Goal: Book appointment/travel/reservation

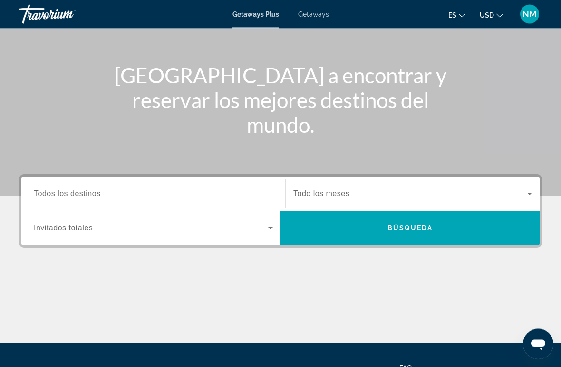
scroll to position [89, 0]
click at [52, 195] on span "Todos los destinos" at bounding box center [67, 193] width 67 height 8
click at [52, 195] on input "Destination Todos los destinos" at bounding box center [153, 193] width 239 height 11
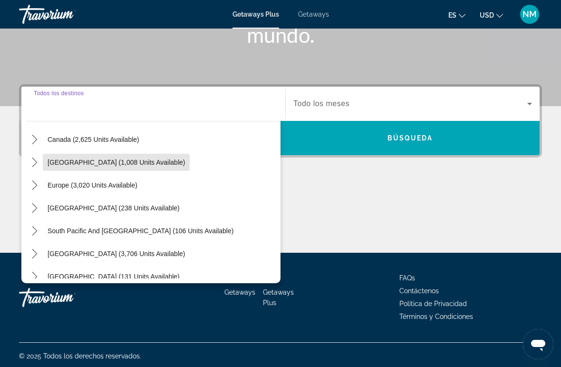
scroll to position [75, 0]
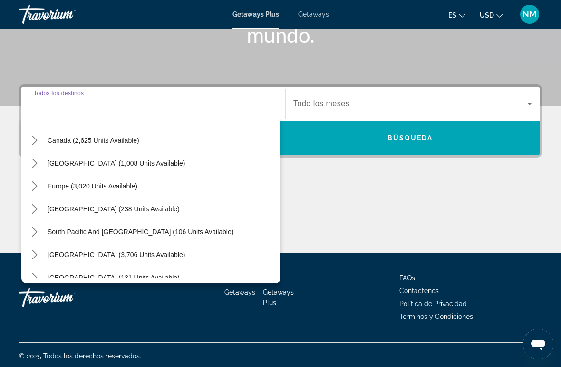
click at [113, 190] on span "Select destination: Europe (3,020 units available)" at bounding box center [92, 185] width 99 height 23
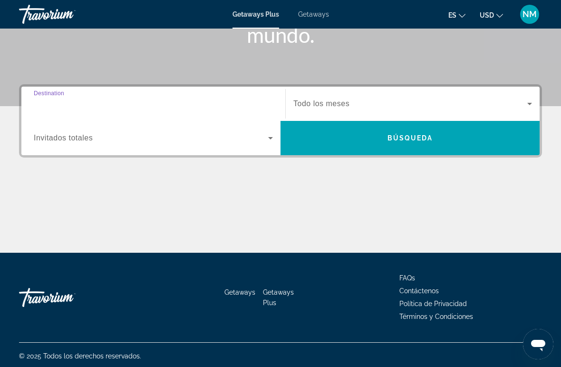
type input "**********"
click at [139, 104] on input "**********" at bounding box center [153, 103] width 239 height 11
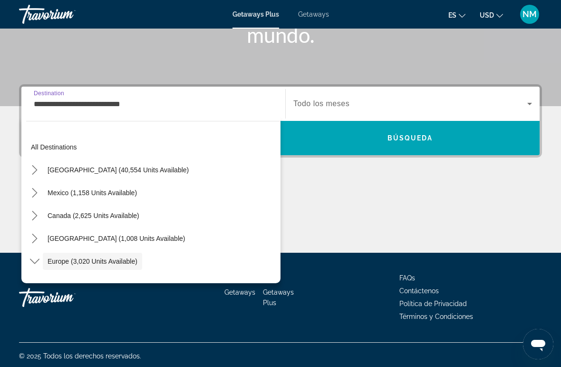
scroll to position [57, 0]
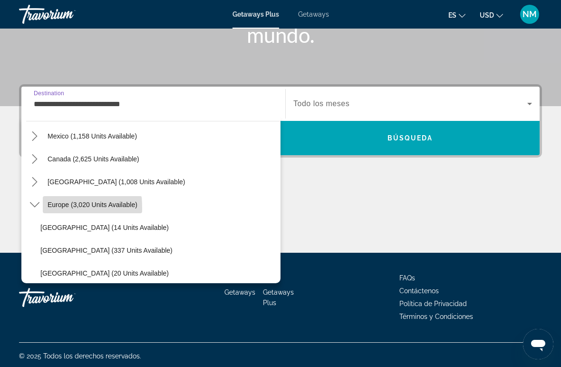
click at [44, 208] on span "Select destination: Europe (3,020 units available)" at bounding box center [92, 204] width 99 height 23
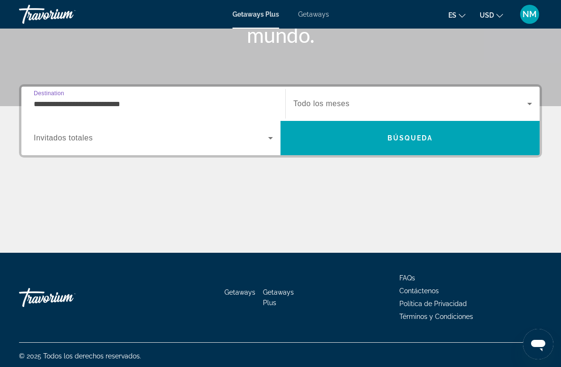
click at [98, 140] on span "Search widget" at bounding box center [151, 137] width 234 height 11
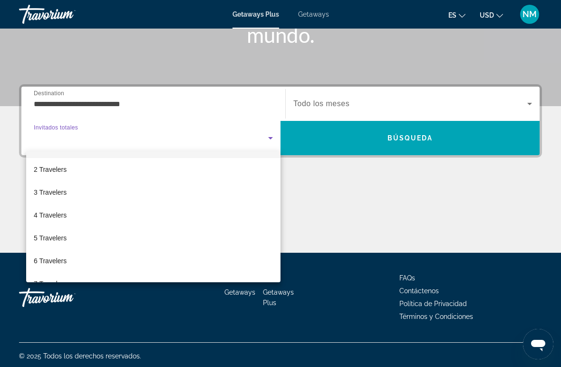
scroll to position [20, 0]
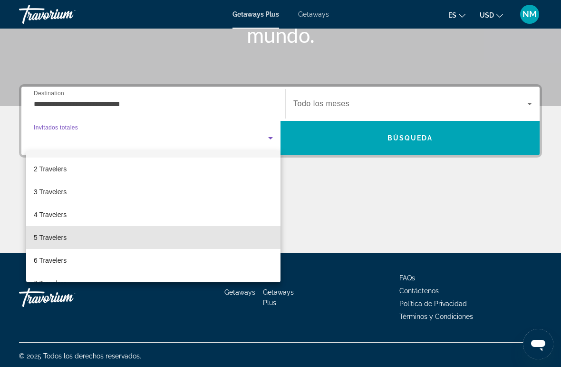
click at [63, 239] on span "5 Travelers" at bounding box center [50, 237] width 33 height 11
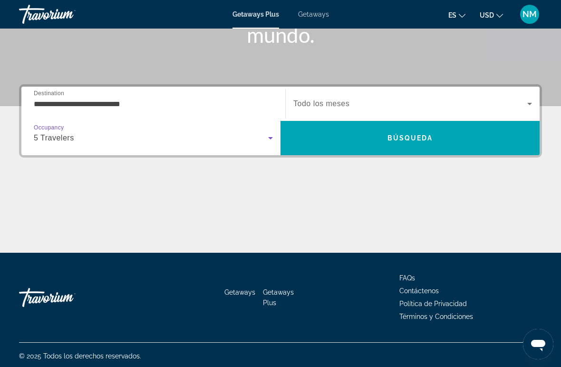
click at [418, 140] on span "Búsqueda" at bounding box center [411, 138] width 46 height 8
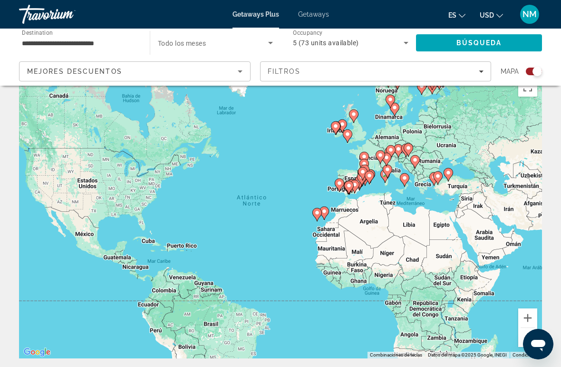
scroll to position [21, 0]
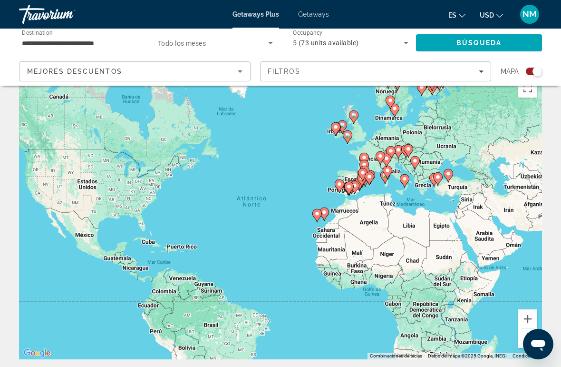
click at [402, 174] on gmp-advanced-marker "Main content" at bounding box center [405, 181] width 10 height 14
click at [391, 168] on icon "Main content" at bounding box center [388, 171] width 10 height 13
click at [273, 45] on icon "Search widget" at bounding box center [270, 42] width 11 height 11
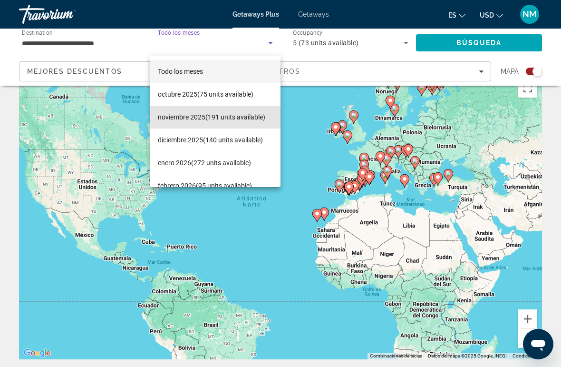
click at [235, 117] on span "noviembre 2025 (191 units available)" at bounding box center [211, 116] width 107 height 11
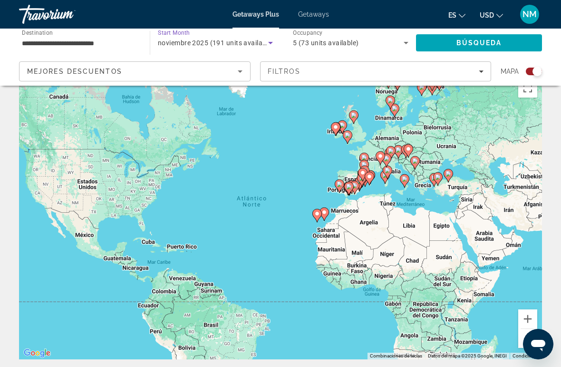
click at [276, 44] on icon "Search widget" at bounding box center [270, 42] width 11 height 11
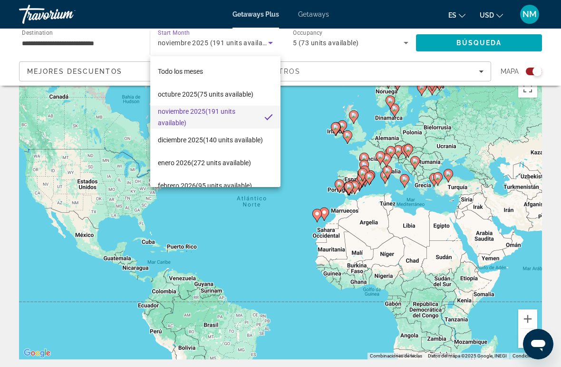
click at [273, 43] on div at bounding box center [280, 183] width 561 height 367
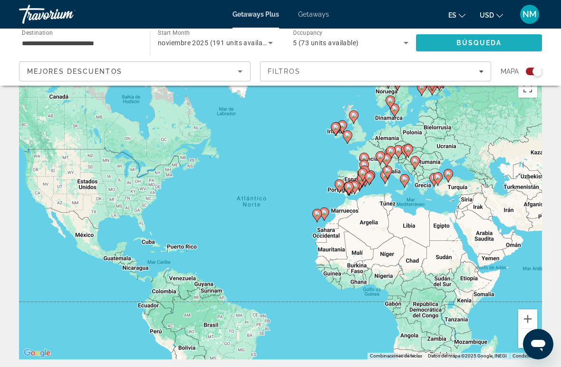
click at [476, 43] on span "Búsqueda" at bounding box center [479, 43] width 46 height 8
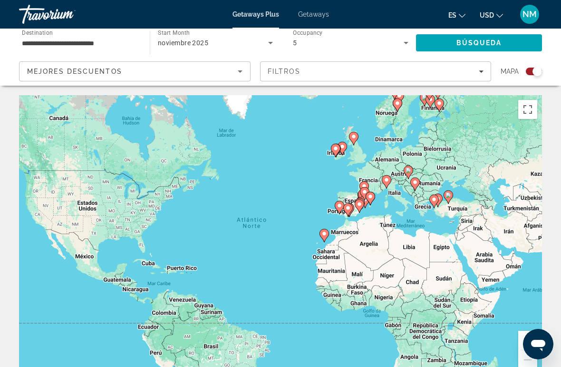
click at [242, 75] on icon "Sort by" at bounding box center [239, 71] width 11 height 11
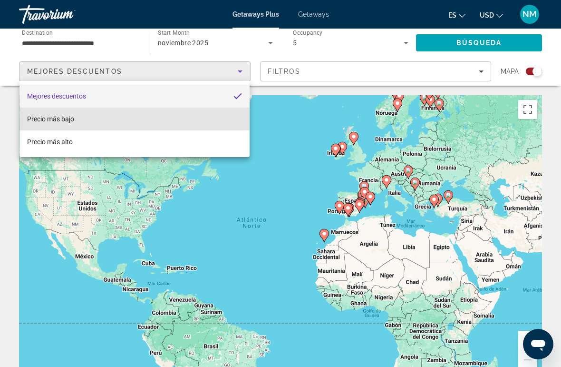
click at [81, 119] on mat-option "Precio más bajo" at bounding box center [134, 118] width 230 height 23
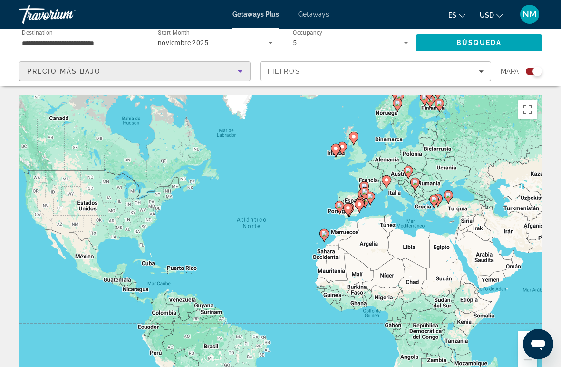
click at [490, 67] on button "Filtros" at bounding box center [376, 71] width 232 height 20
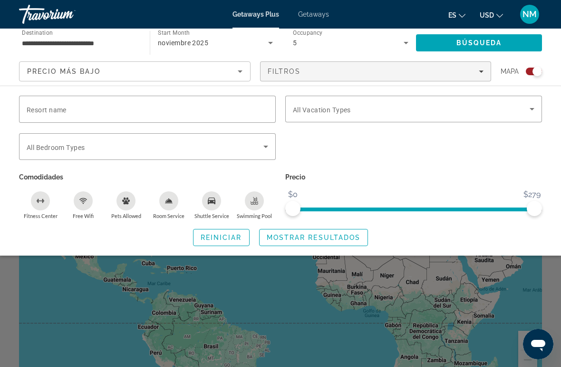
click at [475, 275] on div "Search widget" at bounding box center [280, 255] width 561 height 224
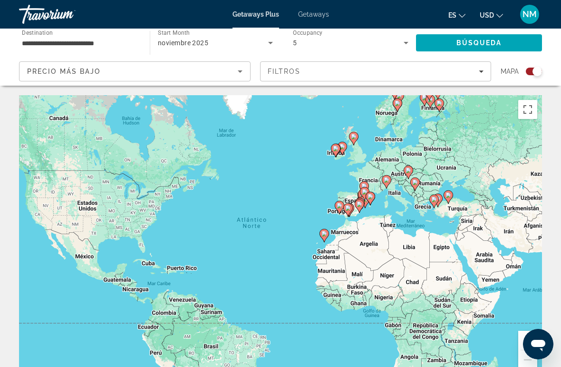
click at [514, 301] on div "Para activar la función de arrastrar con el teclado, presiona Alt + Intro. Una …" at bounding box center [280, 237] width 523 height 285
click at [377, 181] on div "Para activar la función de arrastrar con el teclado, presiona Alt + Intro. Una …" at bounding box center [280, 237] width 523 height 285
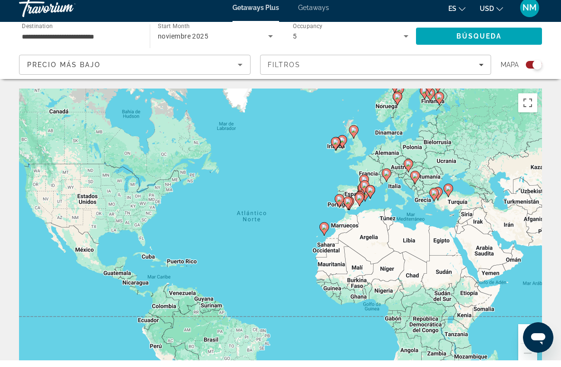
click at [404, 47] on div "5" at bounding box center [351, 42] width 116 height 27
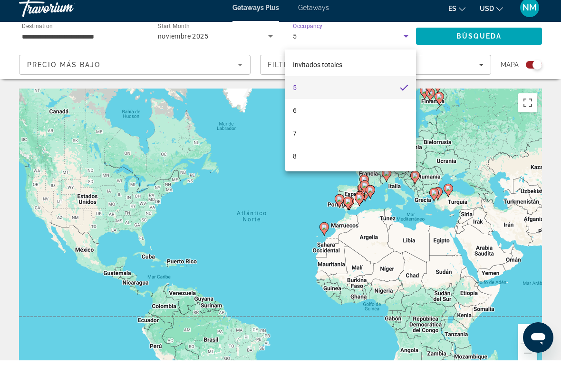
click at [412, 40] on div at bounding box center [280, 183] width 561 height 367
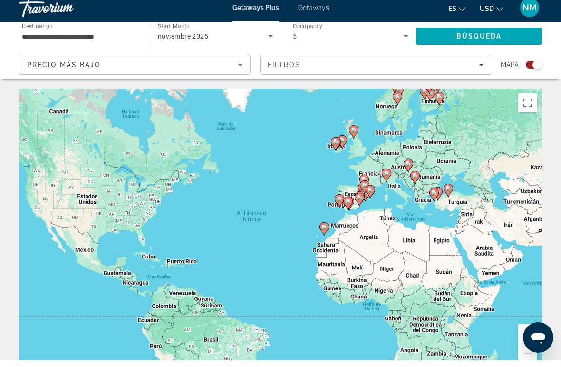
click at [486, 66] on span "Filters" at bounding box center [376, 71] width 231 height 23
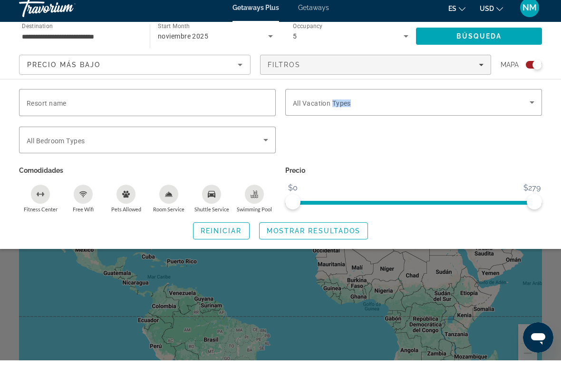
click at [556, 168] on div "Resort name Vacation Types All Vacation Types Bedroom Types All Bedroom Types C…" at bounding box center [280, 171] width 561 height 150
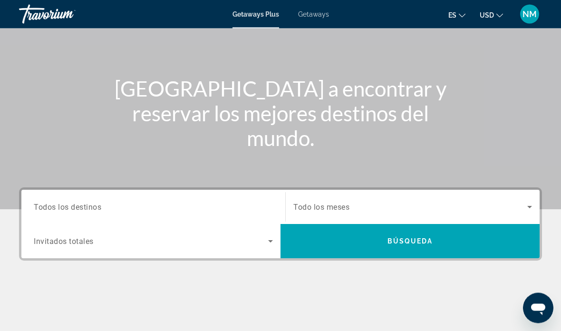
scroll to position [75, 0]
